Goal: Navigation & Orientation: Find specific page/section

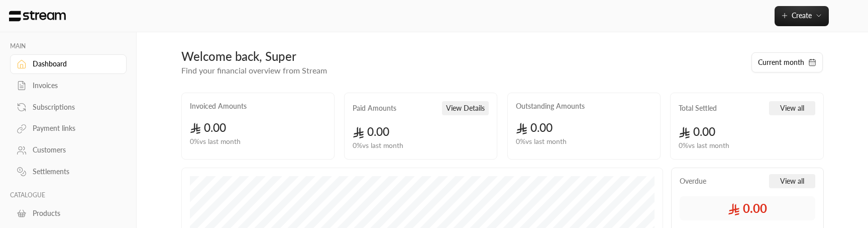
scroll to position [84, 0]
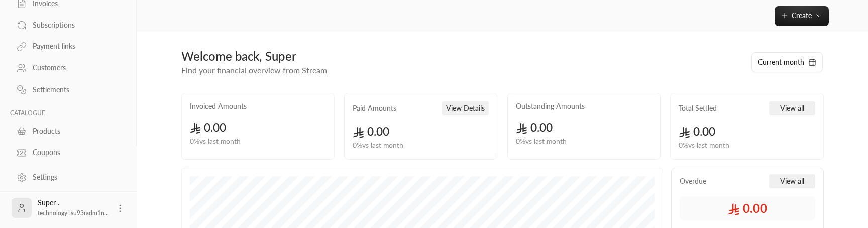
click at [56, 180] on div "Settings" at bounding box center [73, 177] width 81 height 10
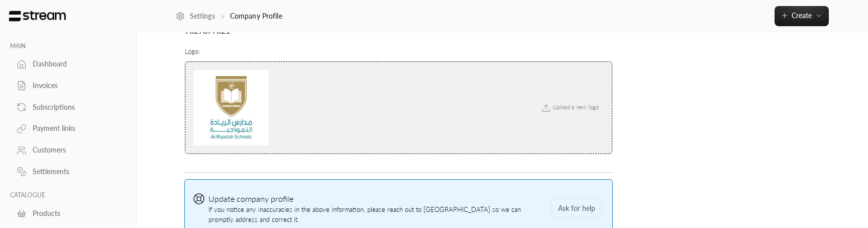
click at [60, 79] on link "Invoices" at bounding box center [68, 86] width 117 height 20
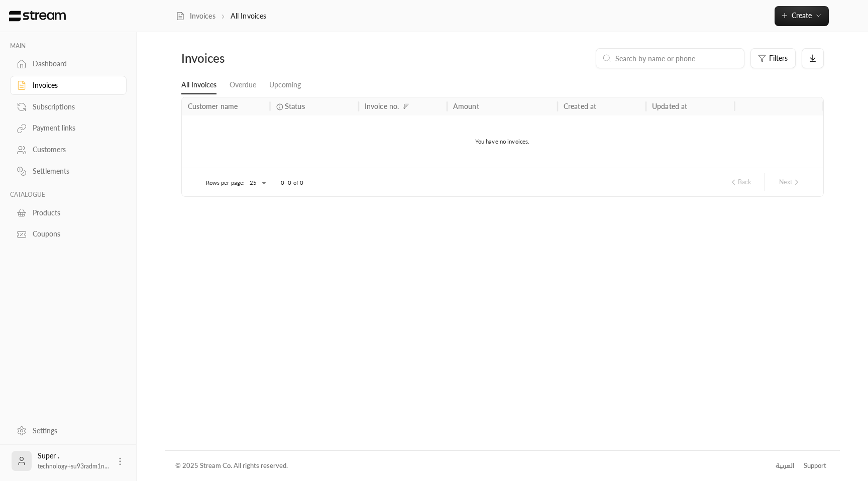
click at [56, 102] on link "Subscriptions" at bounding box center [68, 107] width 117 height 20
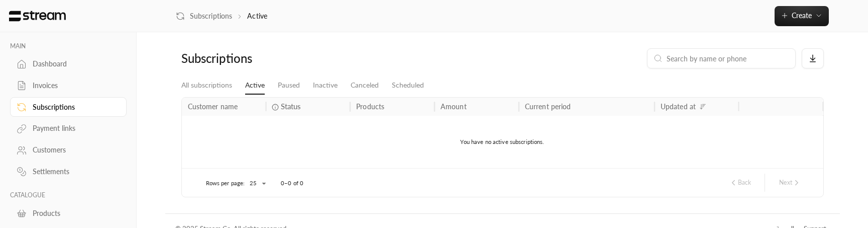
click at [58, 148] on div "Customers" at bounding box center [73, 150] width 81 height 10
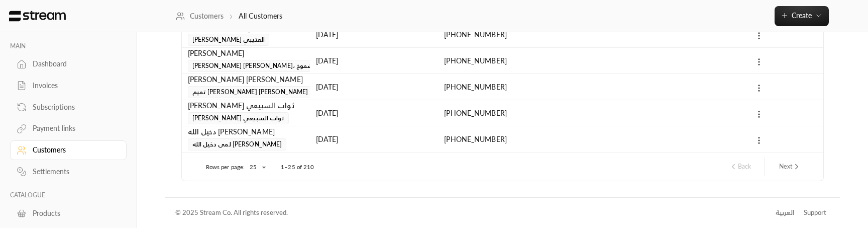
scroll to position [84, 0]
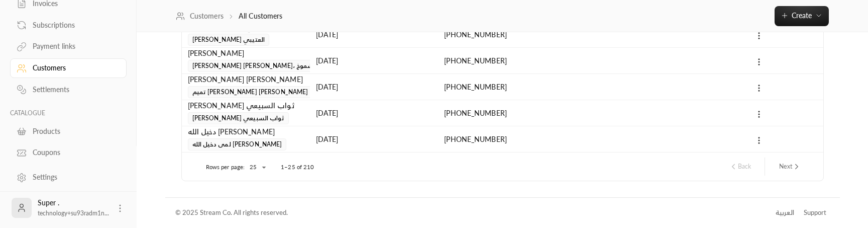
click at [119, 207] on icon at bounding box center [120, 208] width 10 height 10
click at [106, 208] on li "Logout" at bounding box center [104, 207] width 37 height 16
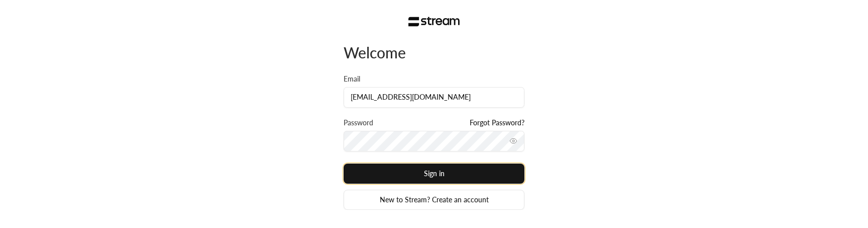
click at [458, 178] on button "Sign in" at bounding box center [434, 173] width 181 height 20
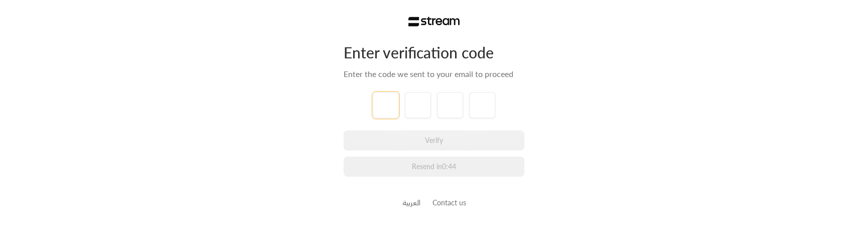
paste input "6"
type input "6"
type input "1"
type input "9"
